Goal: Complete application form: Complete application form

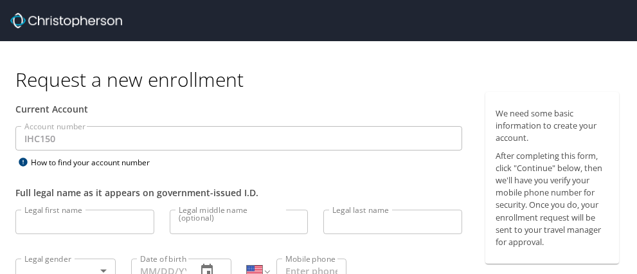
select select "US"
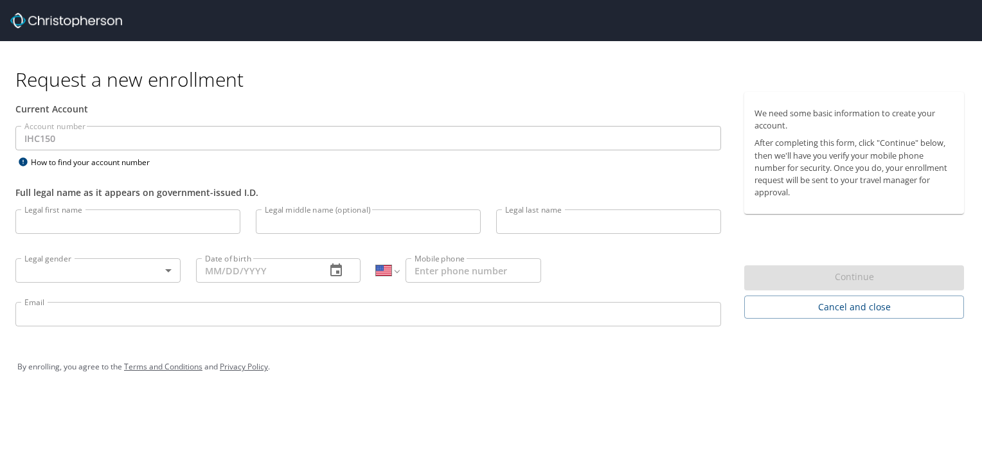
click at [218, 224] on input "Legal first name" at bounding box center [127, 221] width 225 height 24
type input "[PERSON_NAME]"
type input "M Chiappa"
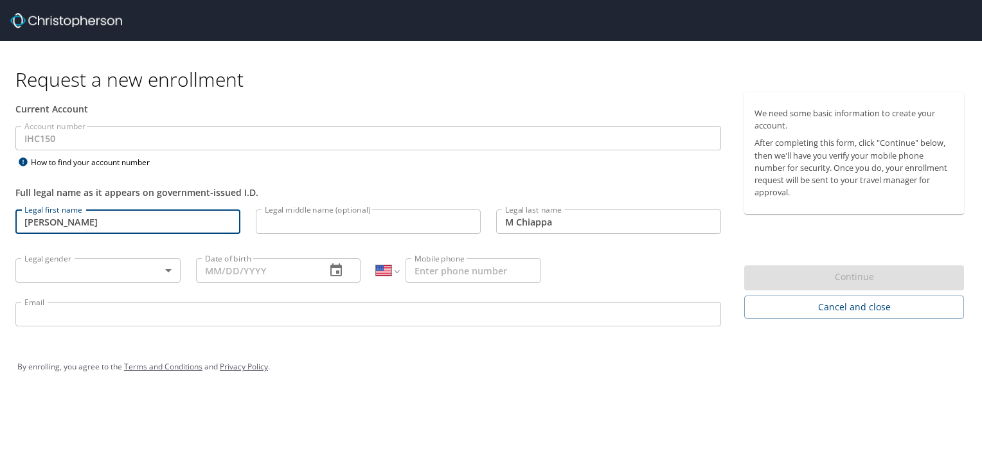
type input "[DATE]"
type input "[PHONE_NUMBER]"
type input "[PERSON_NAME][EMAIL_ADDRESS][PERSON_NAME][DOMAIN_NAME]"
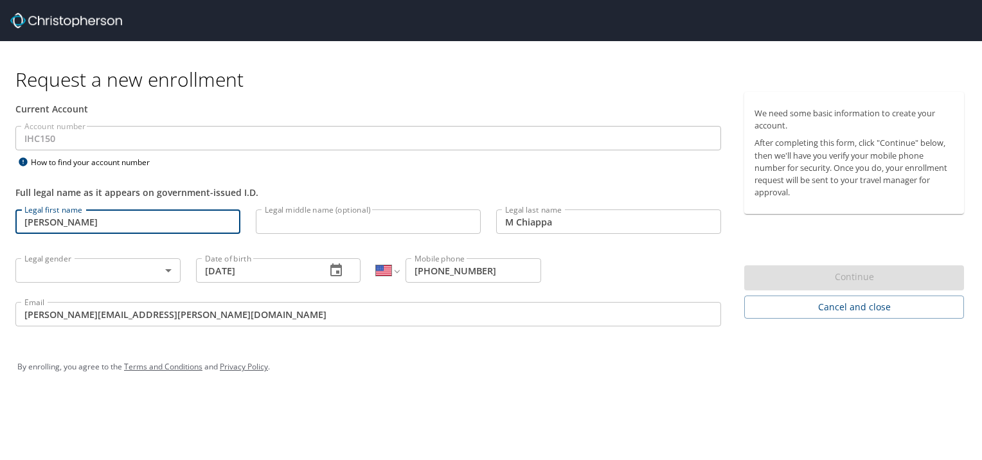
click at [367, 222] on input "Legal middle name (optional)" at bounding box center [368, 221] width 225 height 24
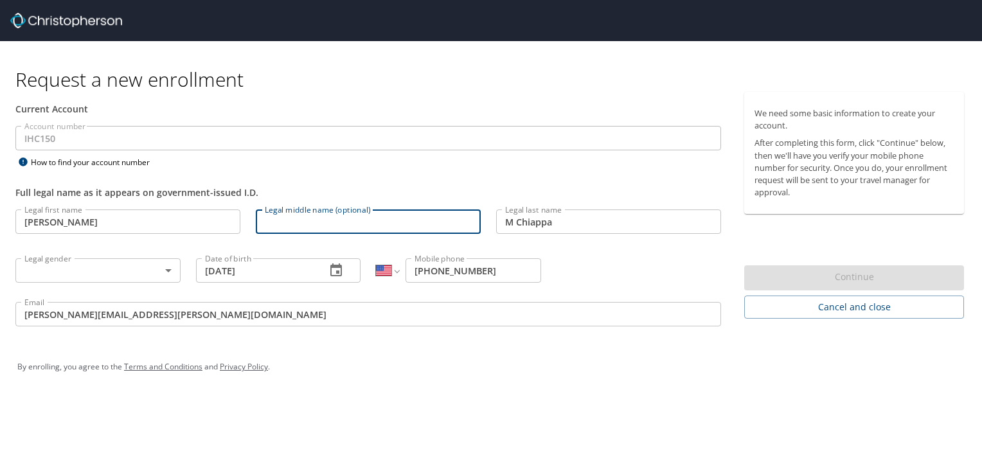
drag, startPoint x: 517, startPoint y: 219, endPoint x: 528, endPoint y: 226, distance: 13.0
click at [517, 219] on input "M Chiappa" at bounding box center [608, 221] width 225 height 24
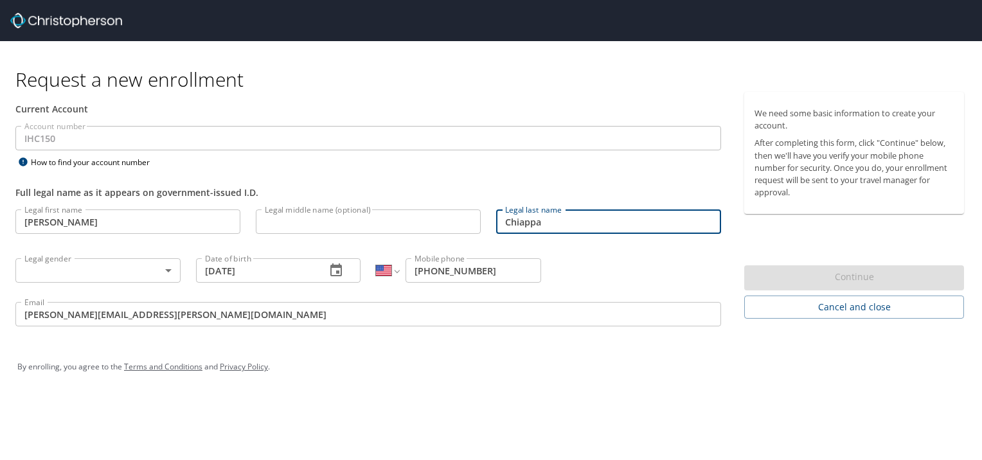
type input "Chiappa"
click at [389, 224] on input "Legal middle name (optional)" at bounding box center [368, 221] width 225 height 24
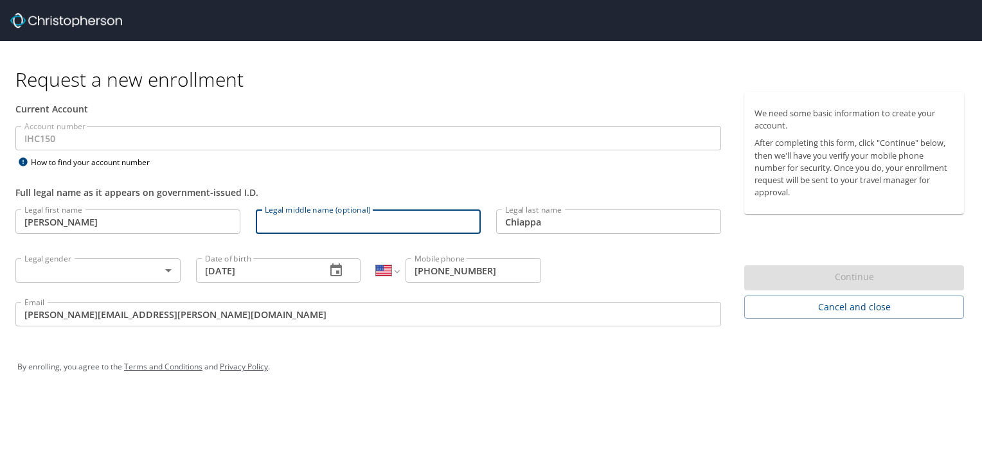
type input "M"
click at [149, 270] on body "Request a new enrollment Current Account Account number IHC150 Account number H…" at bounding box center [491, 230] width 982 height 460
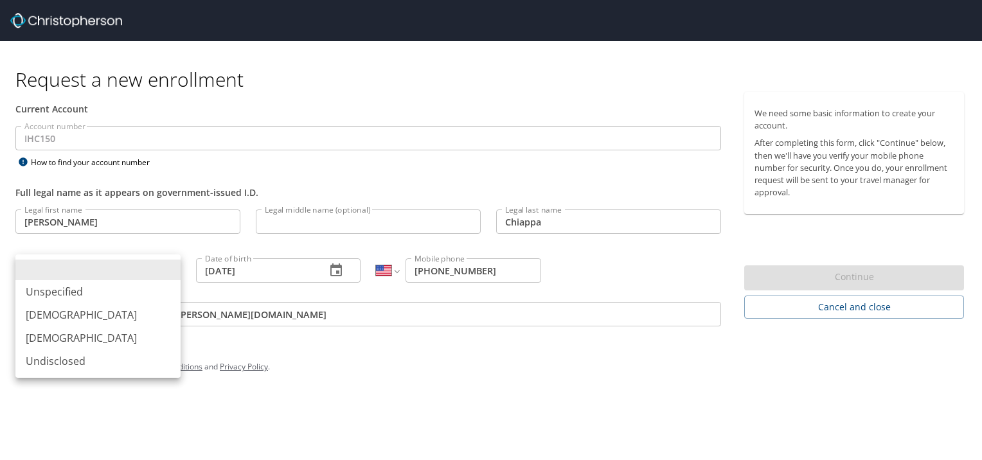
click at [74, 273] on li "Female" at bounding box center [97, 337] width 165 height 23
type input "Female"
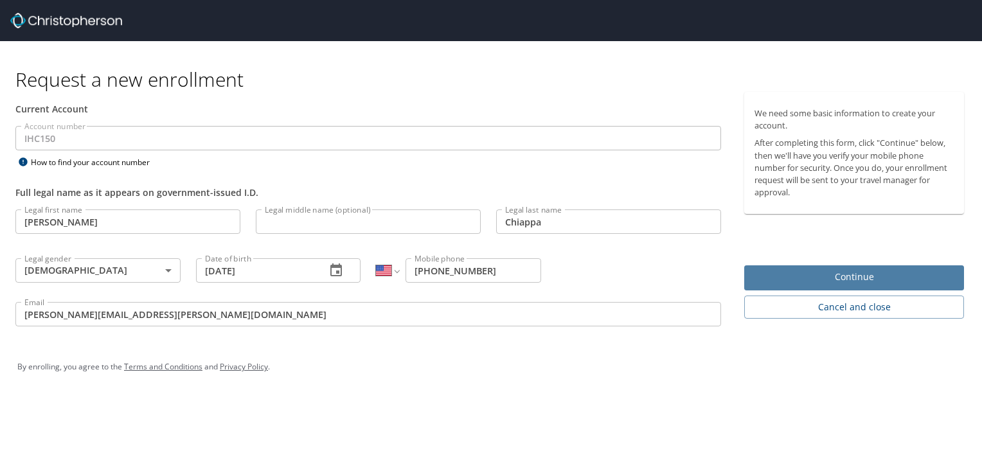
click at [636, 272] on span "Continue" at bounding box center [853, 277] width 199 height 16
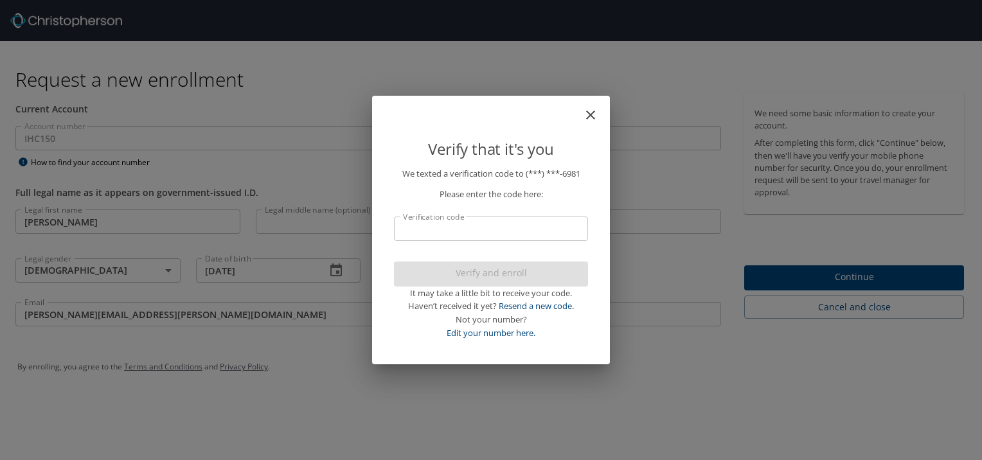
click at [501, 232] on input "Verification code" at bounding box center [491, 229] width 194 height 24
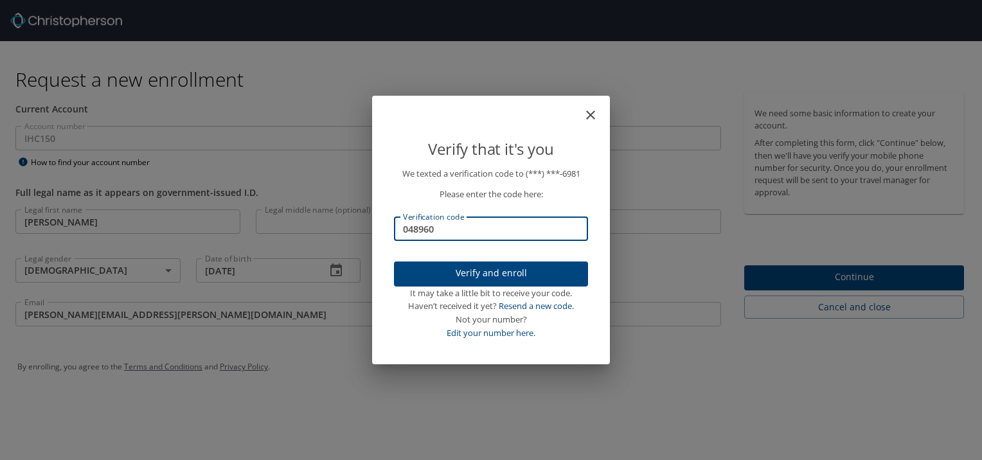
type input "048960"
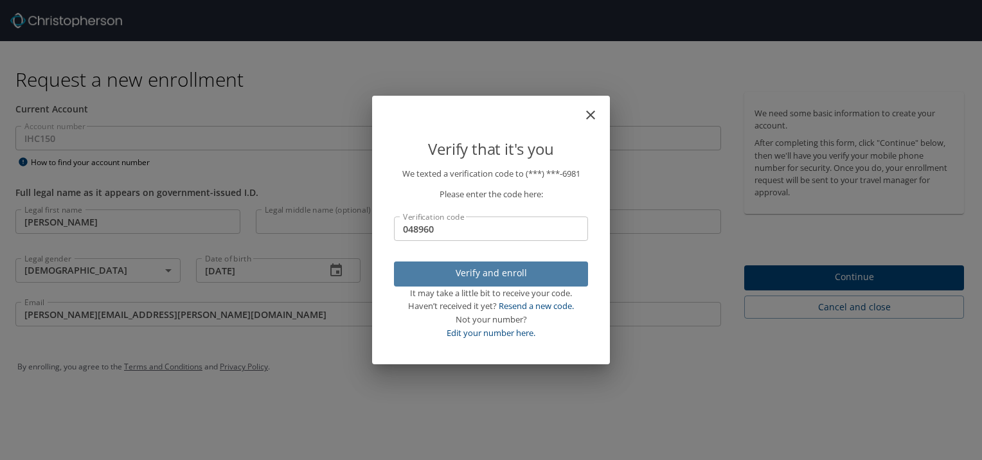
click at [497, 273] on span "Verify and enroll" at bounding box center [490, 273] width 173 height 16
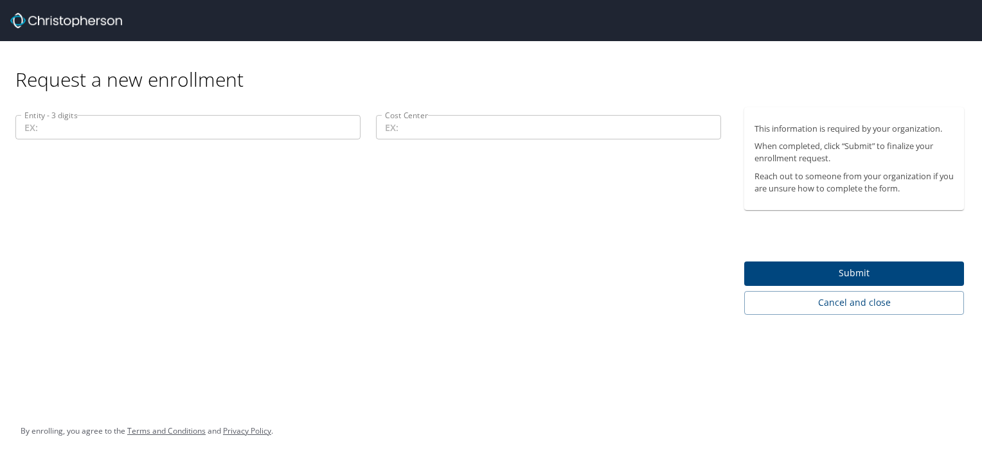
click at [85, 129] on input "Entity - 3 digits" at bounding box center [187, 127] width 345 height 24
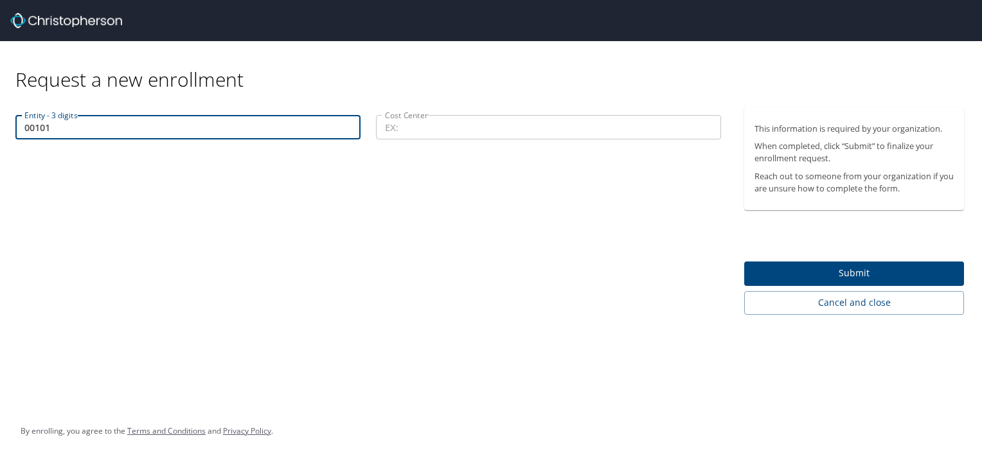
type input "00101"
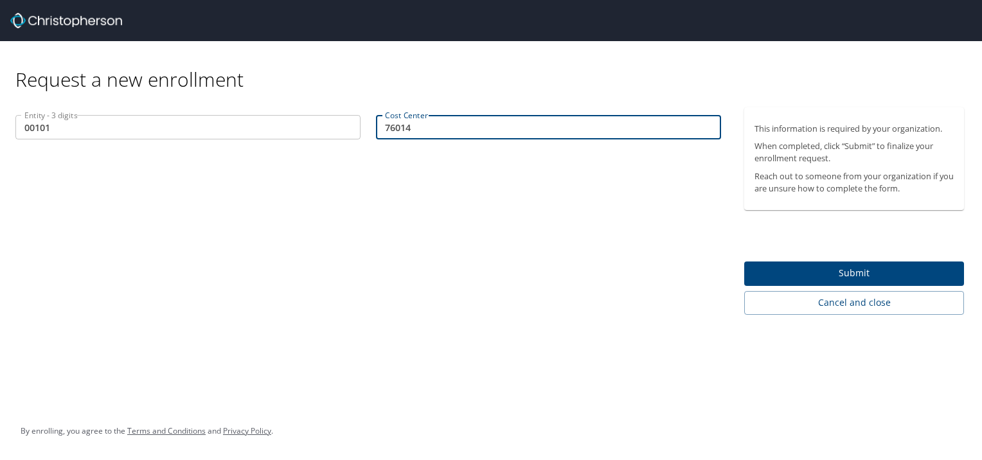
type input "76014"
click at [636, 273] on span "Submit" at bounding box center [853, 273] width 199 height 16
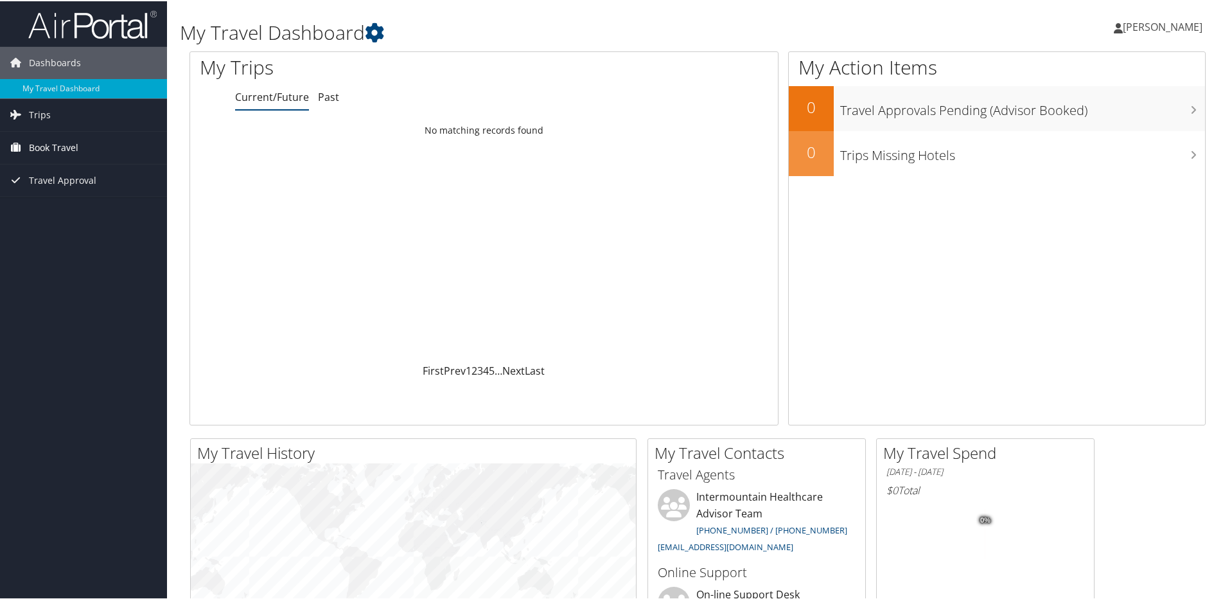
click at [40, 143] on span "Book Travel" at bounding box center [53, 146] width 49 height 32
click at [53, 208] on link "Book/Manage Online Trips" at bounding box center [83, 210] width 167 height 19
